Goal: Obtain resource: Download file/media

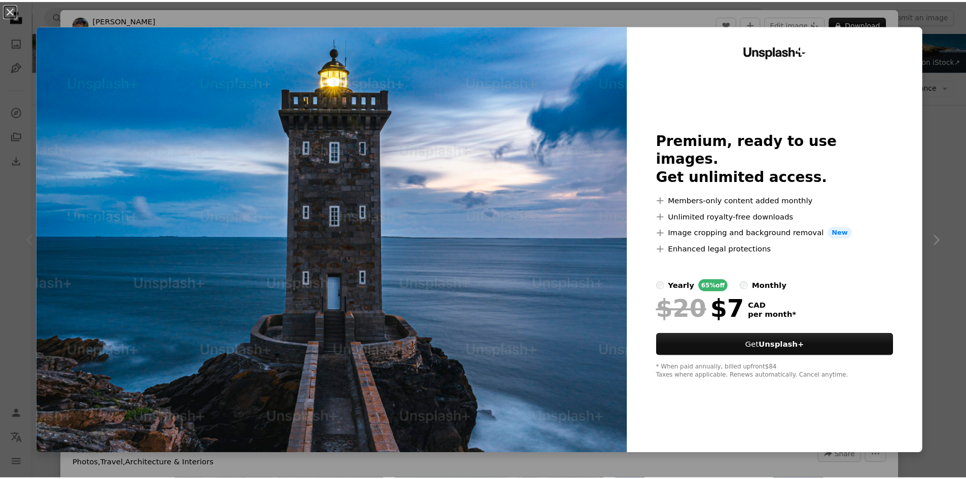
scroll to position [86, 0]
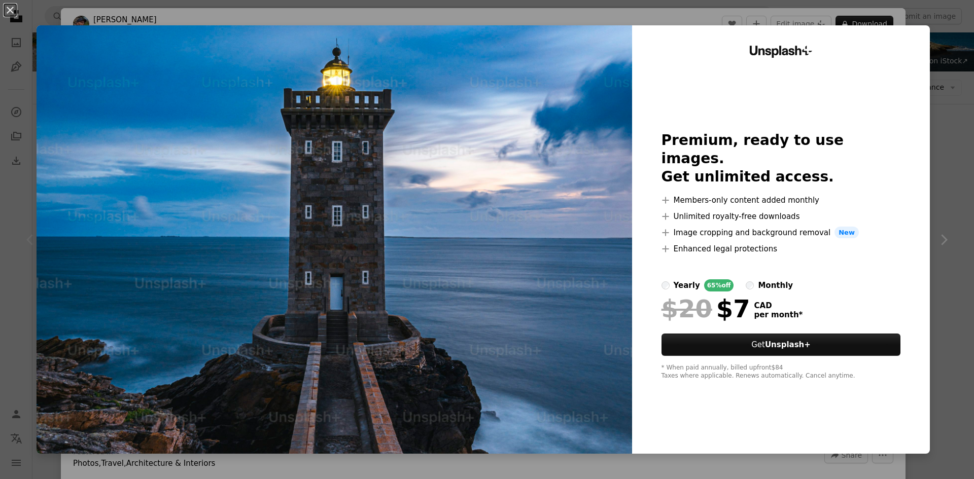
click at [946, 185] on div "An X shape Unsplash+ Premium, ready to use images. Get unlimited access. A plus…" at bounding box center [487, 239] width 974 height 479
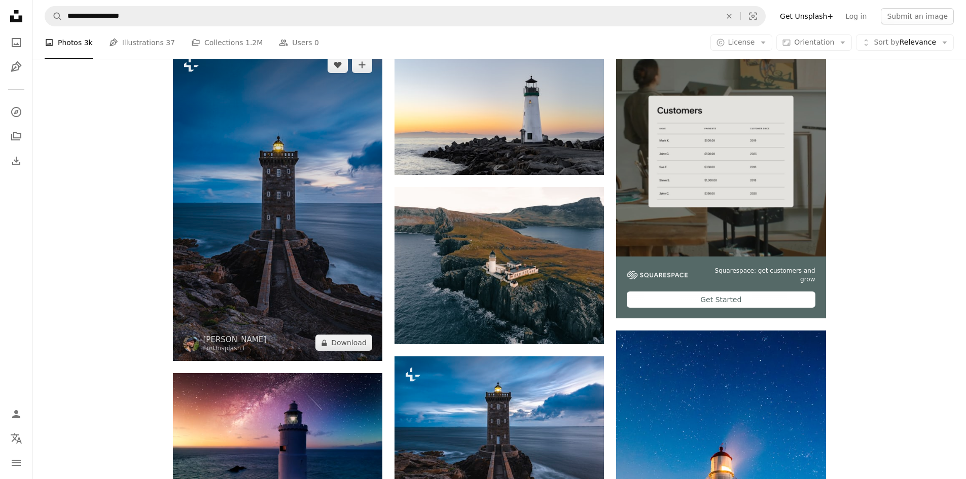
scroll to position [223, 0]
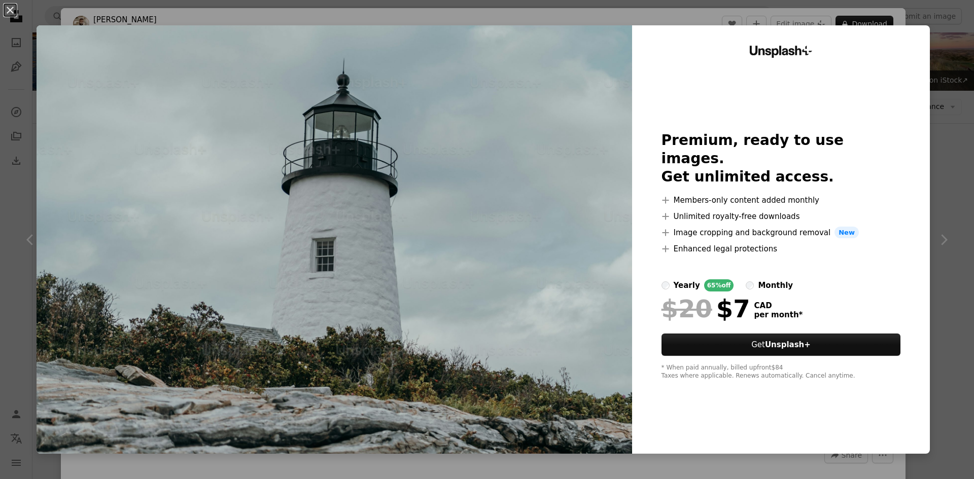
scroll to position [19, 0]
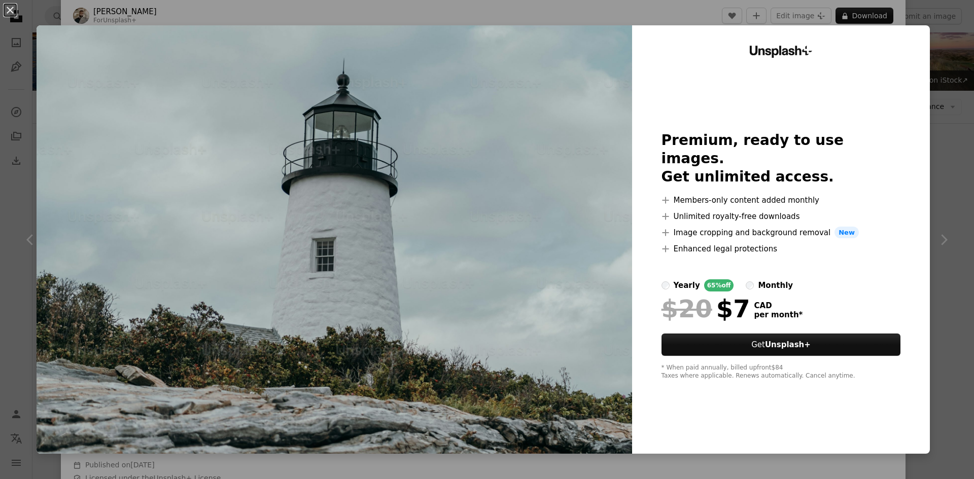
click at [615, 28] on img at bounding box center [334, 239] width 595 height 428
drag, startPoint x: 615, startPoint y: 28, endPoint x: 440, endPoint y: 121, distance: 198.0
click at [440, 121] on img at bounding box center [334, 239] width 595 height 428
click at [952, 163] on div "An X shape Unsplash+ Premium, ready to use images. Get unlimited access. A plus…" at bounding box center [487, 239] width 974 height 479
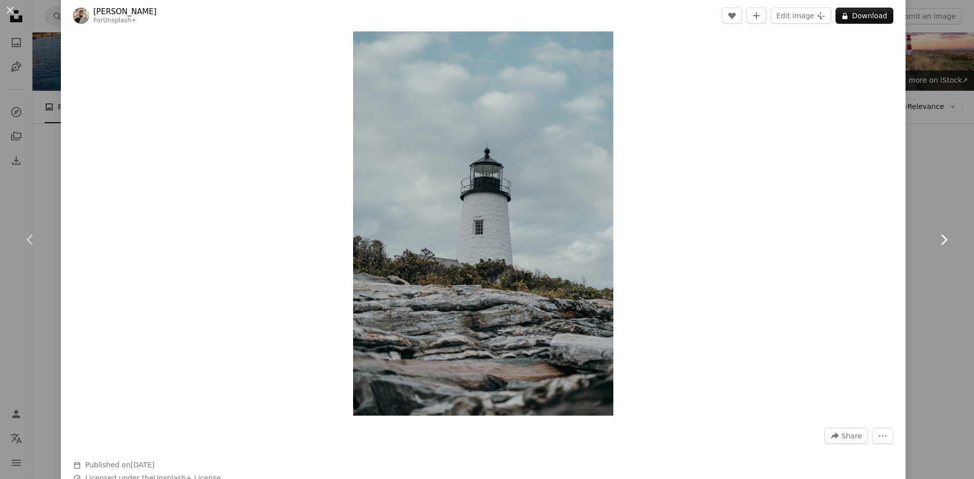
click at [919, 238] on link "Chevron right" at bounding box center [943, 239] width 61 height 97
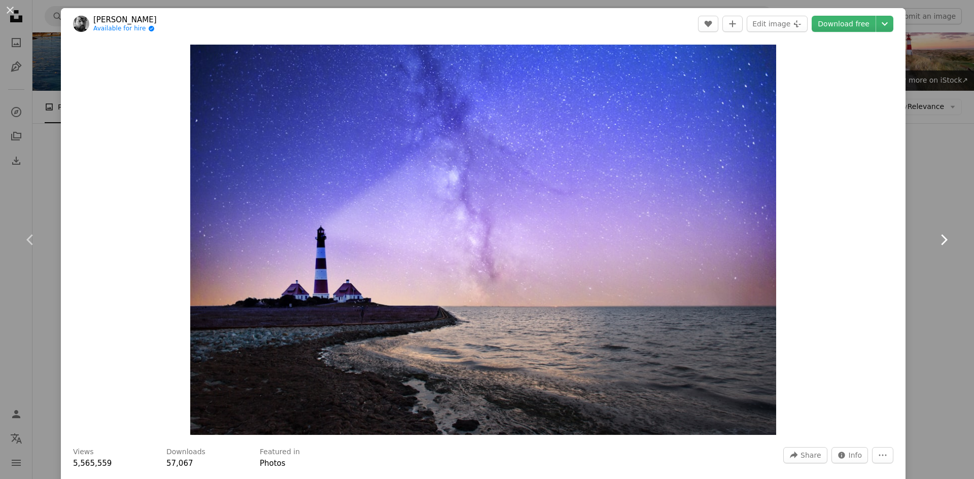
click at [940, 232] on icon "Chevron right" at bounding box center [943, 240] width 16 height 16
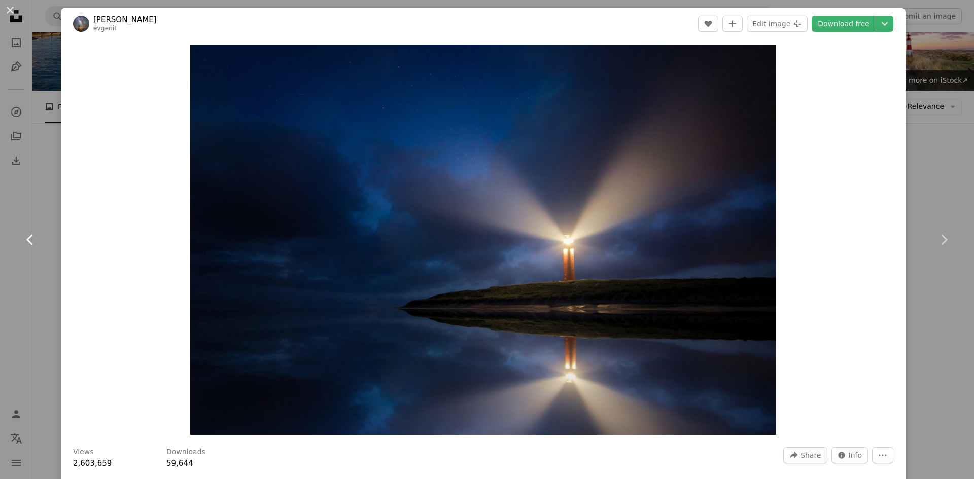
click at [34, 240] on icon "Chevron left" at bounding box center [30, 240] width 16 height 16
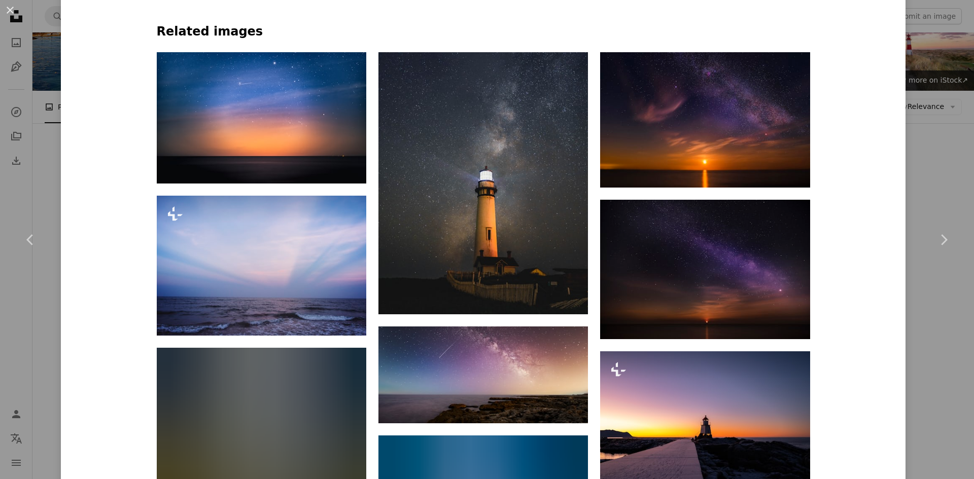
scroll to position [773, 0]
